Goal: Task Accomplishment & Management: Complete application form

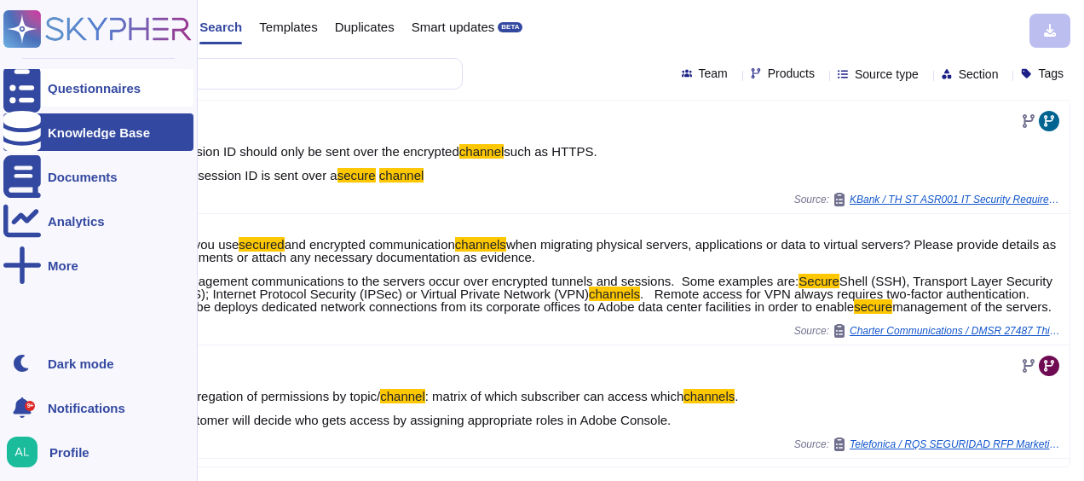
click at [65, 82] on div "Questionnaires" at bounding box center [94, 88] width 93 height 13
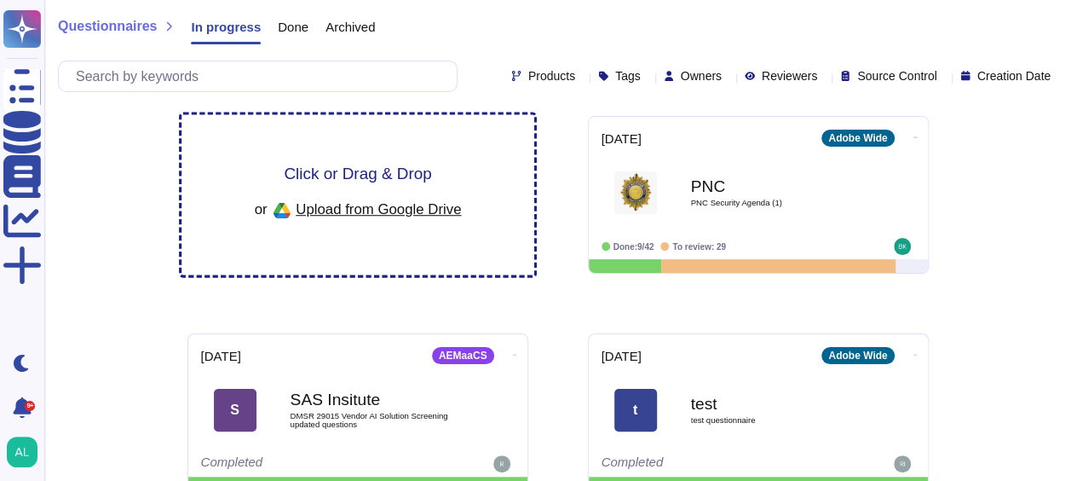
click at [334, 165] on span "Click or Drag & Drop" at bounding box center [357, 173] width 147 height 16
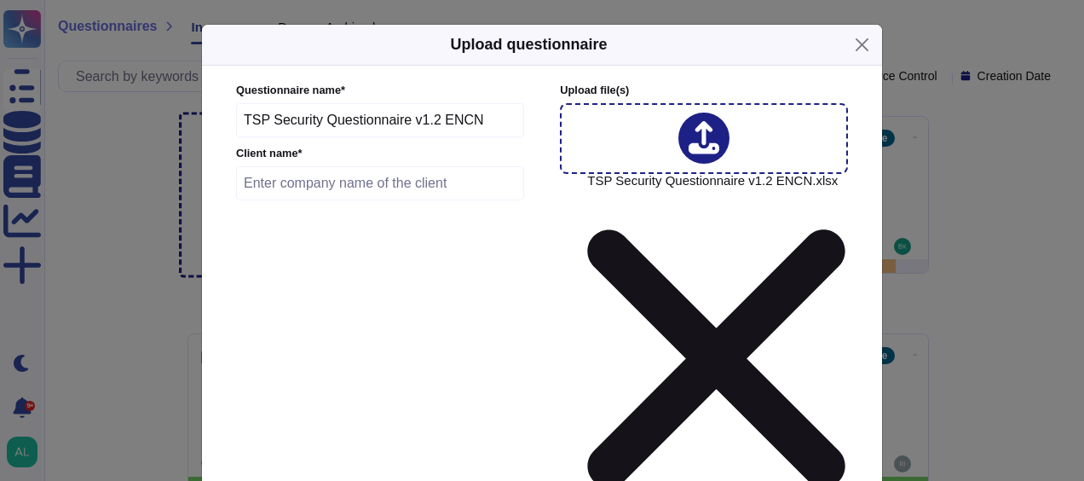
click at [314, 187] on input "text" at bounding box center [380, 183] width 288 height 34
type input "Lenovo"
type input "2025-09-12"
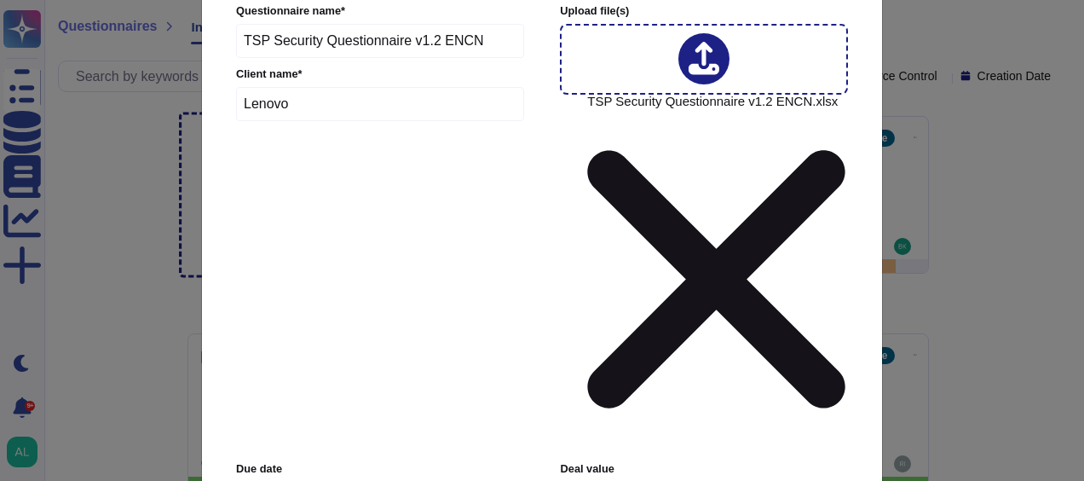
scroll to position [81, 0]
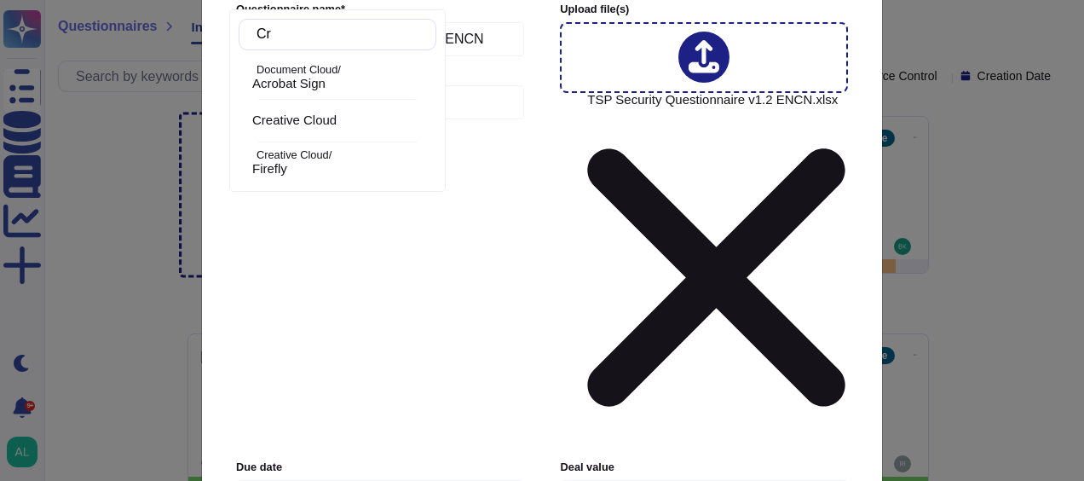
type input "Cre"
click at [355, 70] on div "Creative Cloud" at bounding box center [340, 77] width 177 height 15
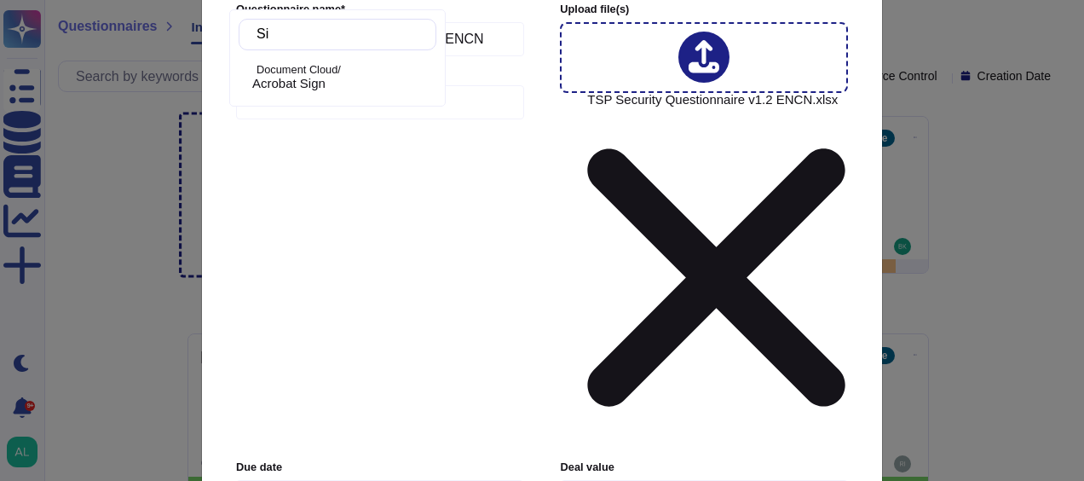
type input "Sig"
click at [299, 78] on span "Acrobat Sign" at bounding box center [288, 83] width 73 height 15
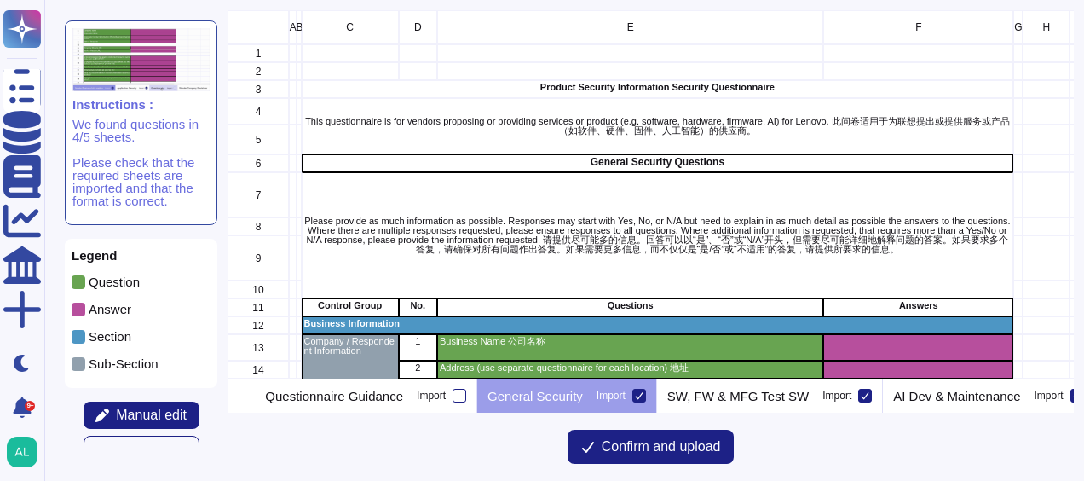
scroll to position [354, 832]
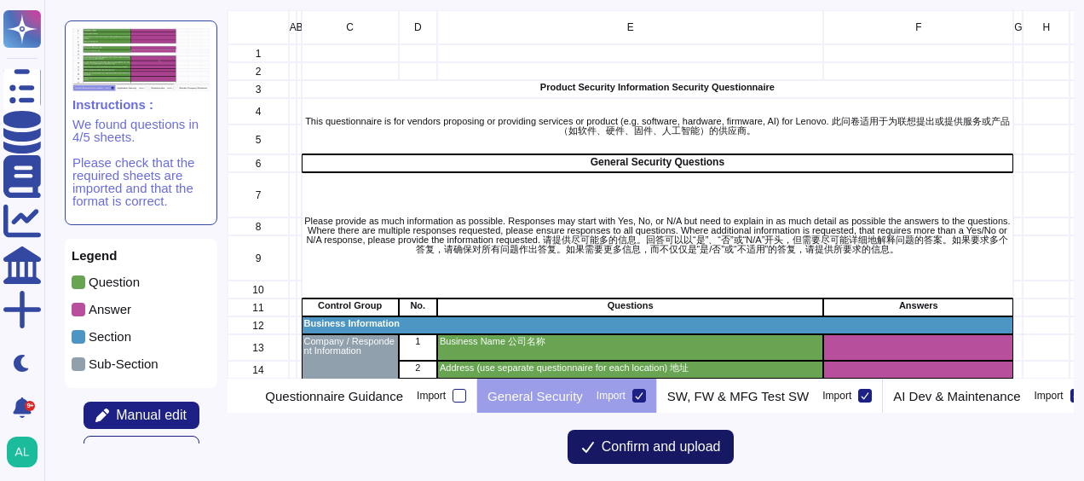
click at [644, 451] on span "Confirm and upload" at bounding box center [661, 447] width 119 height 14
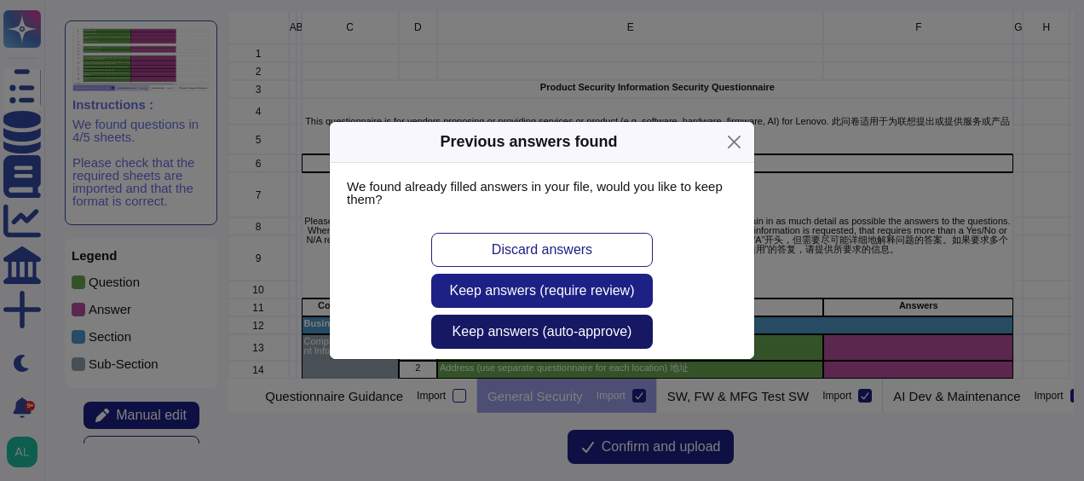
click at [573, 331] on span "Keep answers (auto-approve)" at bounding box center [542, 332] width 180 height 14
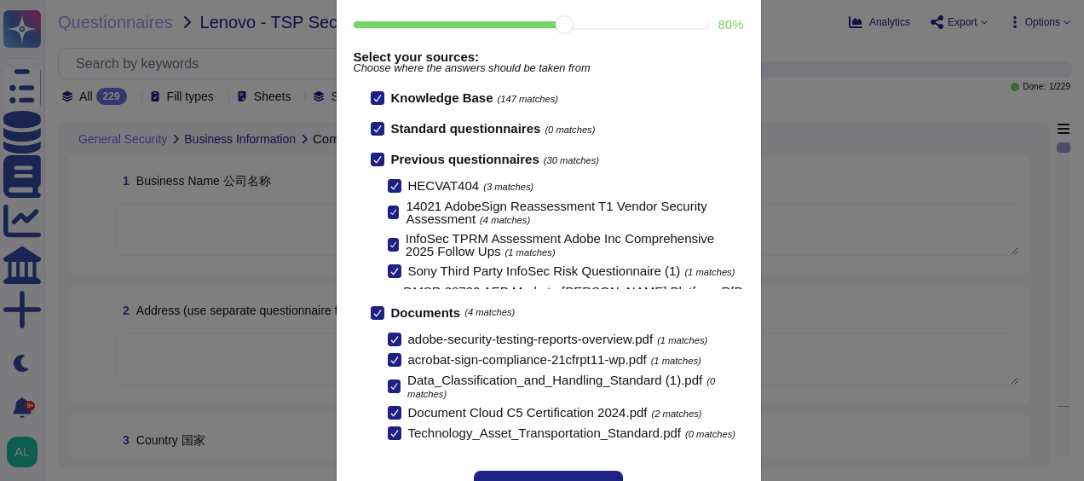
scroll to position [164, 0]
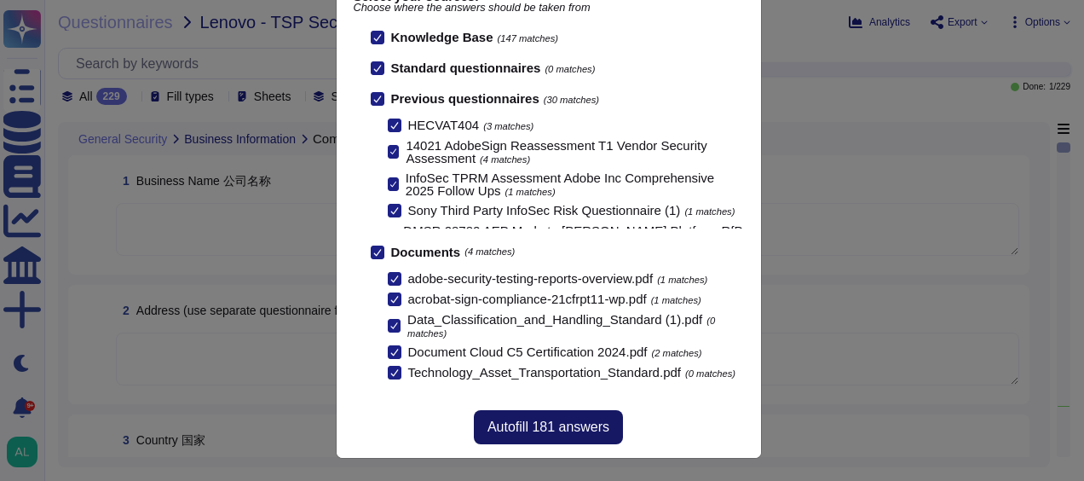
click at [563, 423] on span "Autofill 181 answers" at bounding box center [548, 427] width 122 height 14
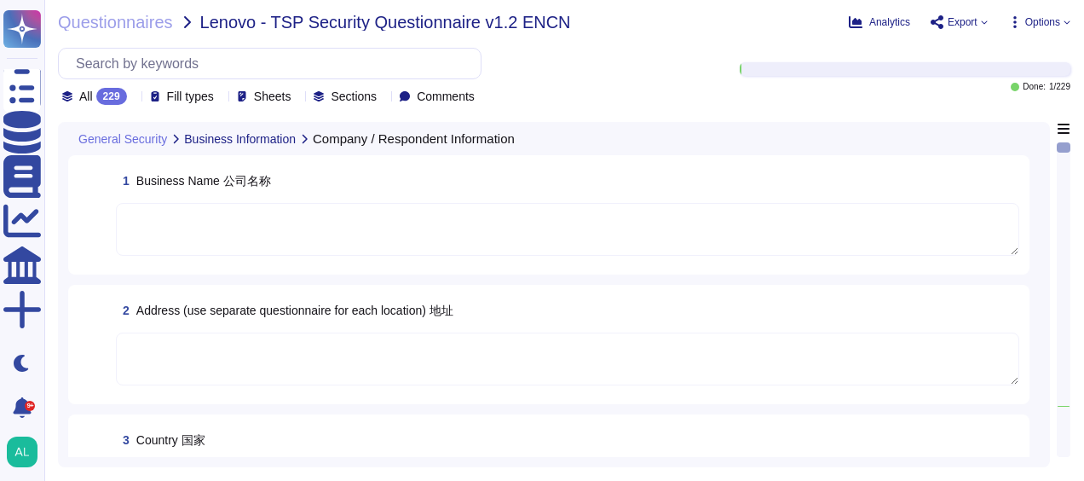
scroll to position [143, 0]
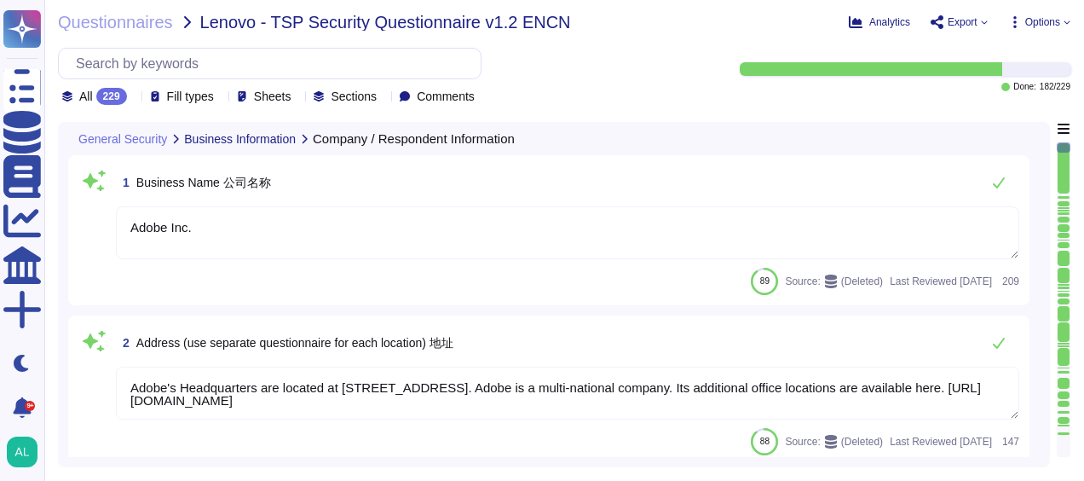
type textarea "Adobe Inc."
type textarea "Adobe's Headquarters are located at [STREET_ADDRESS]. Adobe is a multi-national…"
type textarea "[PERSON_NAME] is Adobe's Vice President, Chief Privacy Officer (CPO) and Chief …"
type textarea "Your POC for all communications is your account manager."
